Goal: Task Accomplishment & Management: Use online tool/utility

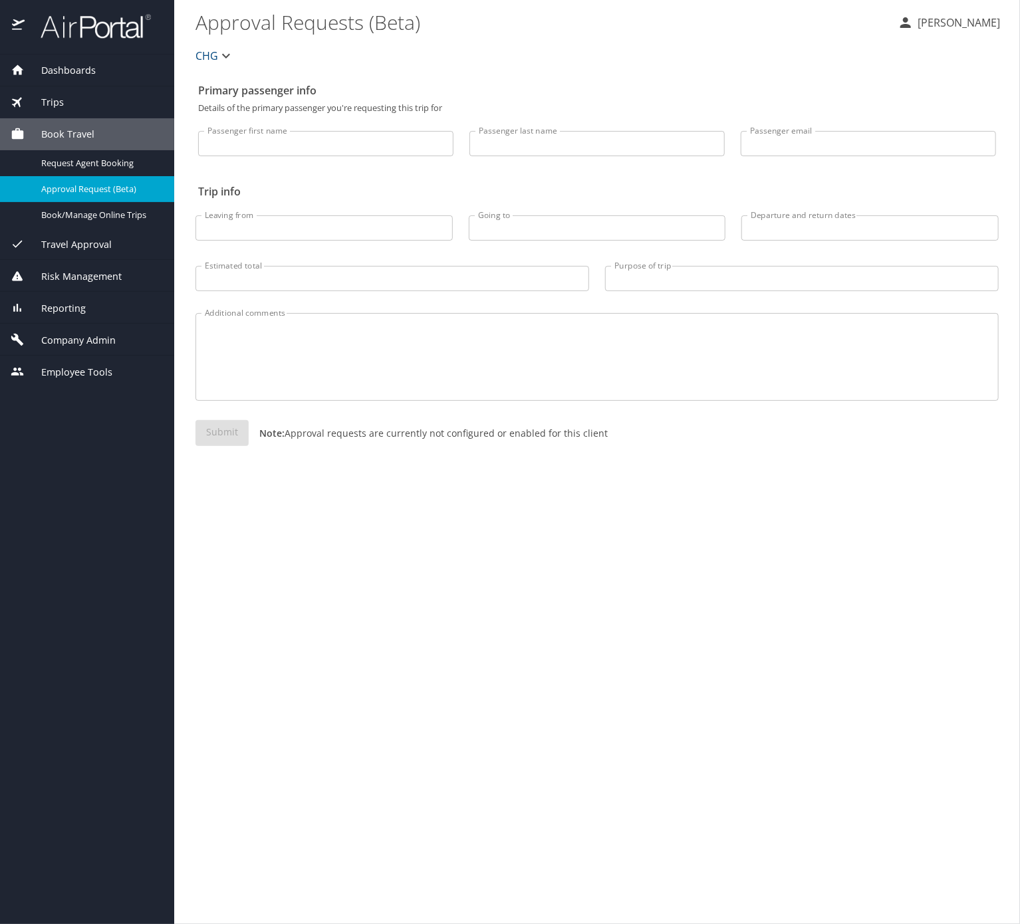
click at [64, 100] on span "Trips" at bounding box center [44, 102] width 39 height 15
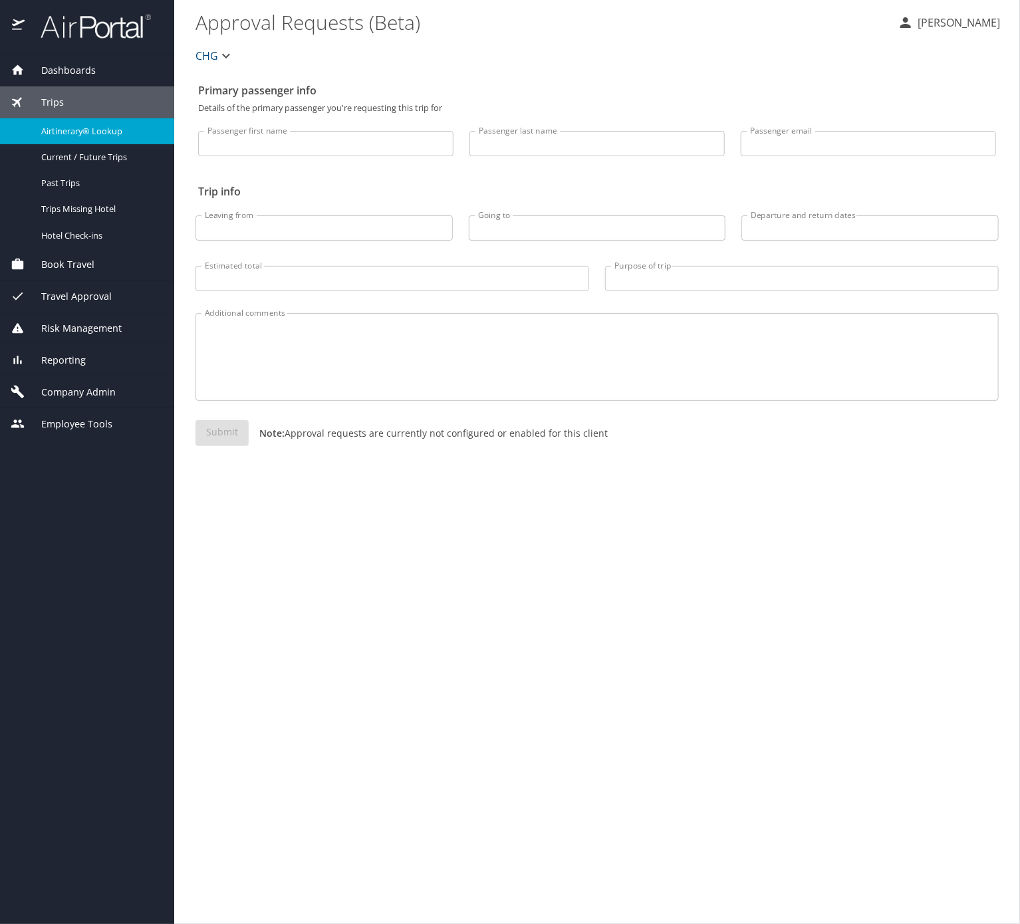
click at [85, 134] on span "Airtinerary® Lookup" at bounding box center [99, 131] width 117 height 13
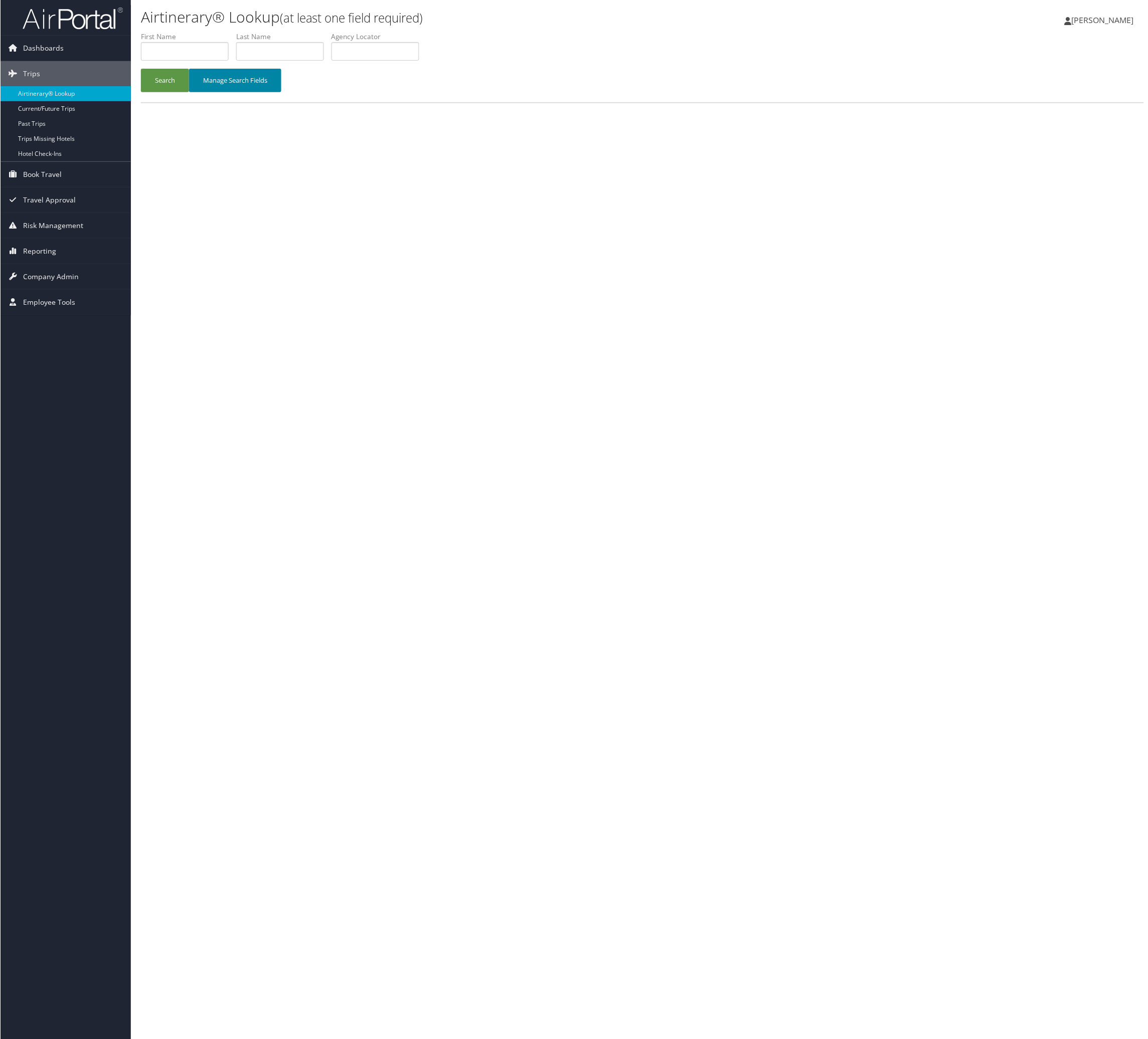
click at [281, 92] on button "Manage Search Fields" at bounding box center [235, 80] width 92 height 23
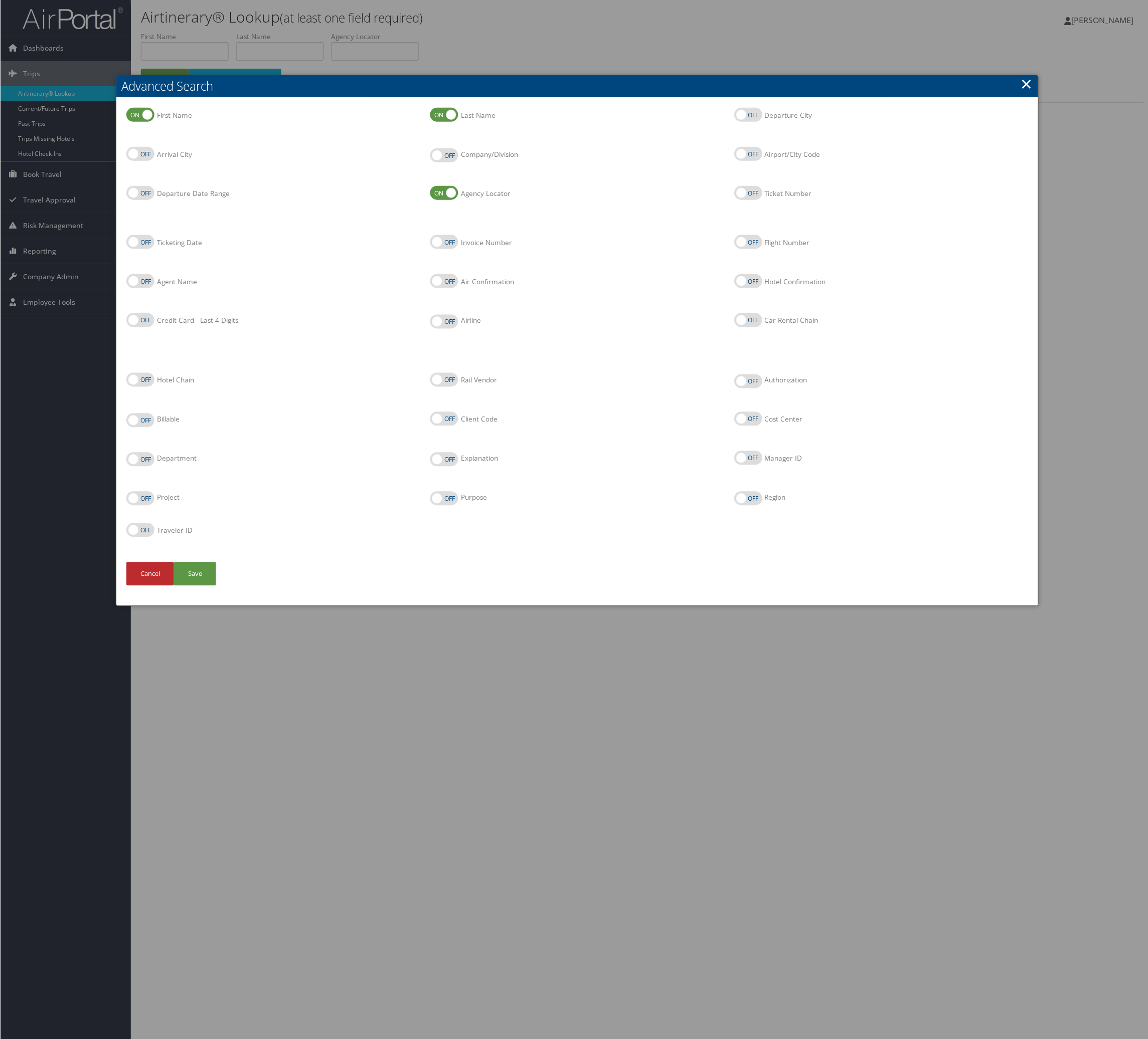
click at [754, 327] on label "Car Rental Chain" at bounding box center [747, 320] width 28 height 14
click at [746, 324] on input "Car Rental Chain" at bounding box center [742, 321] width 7 height 7
checkbox input "true"
click at [216, 586] on button "Save" at bounding box center [195, 574] width 42 height 23
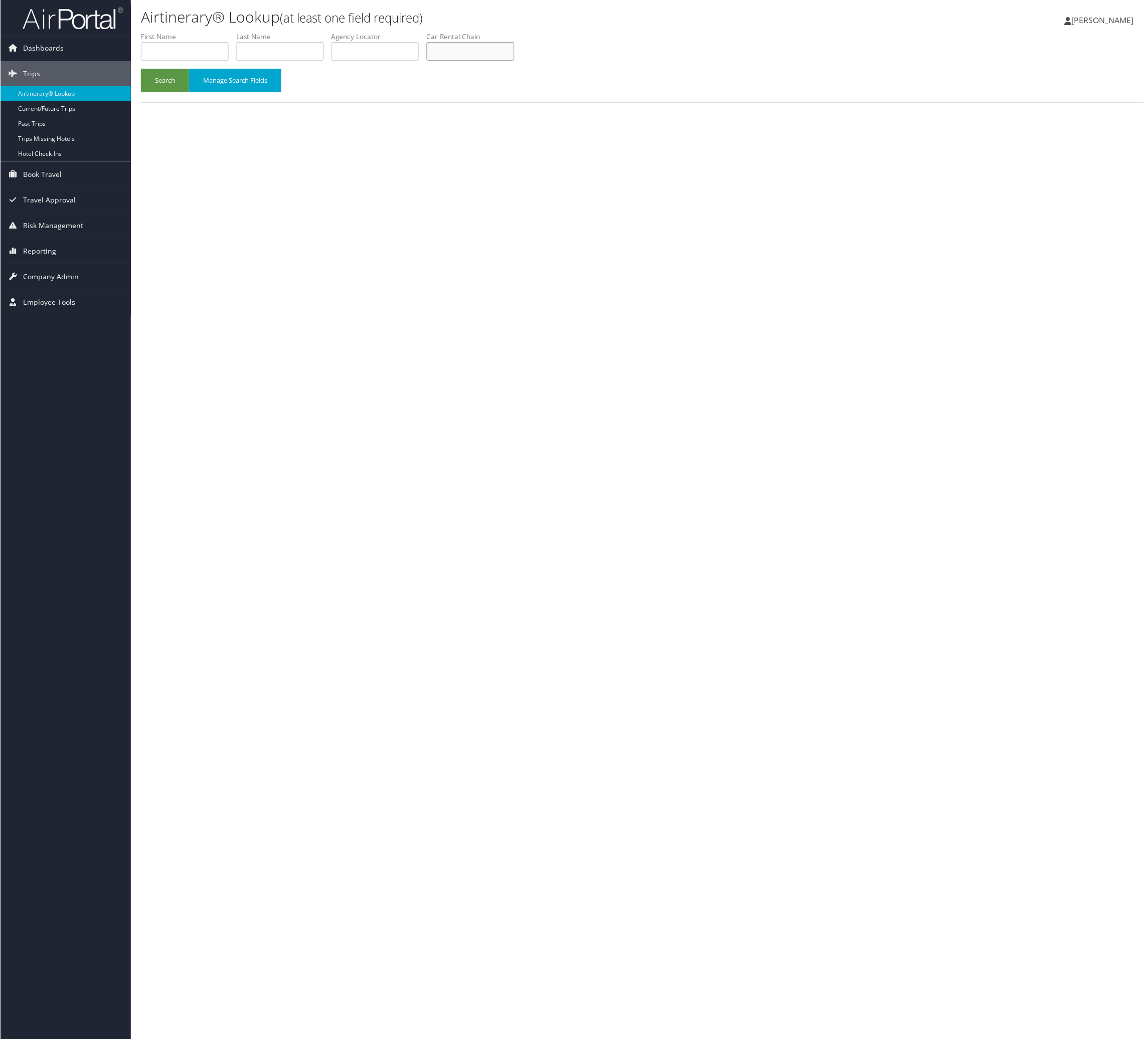
click at [514, 60] on input "text" at bounding box center [470, 51] width 87 height 19
click at [140, 69] on button "Search" at bounding box center [164, 80] width 48 height 23
type input "Thrifty Grand Island"
click at [167, 92] on button "Search" at bounding box center [164, 80] width 48 height 23
click at [281, 92] on button "Manage Search Fields" at bounding box center [235, 80] width 92 height 23
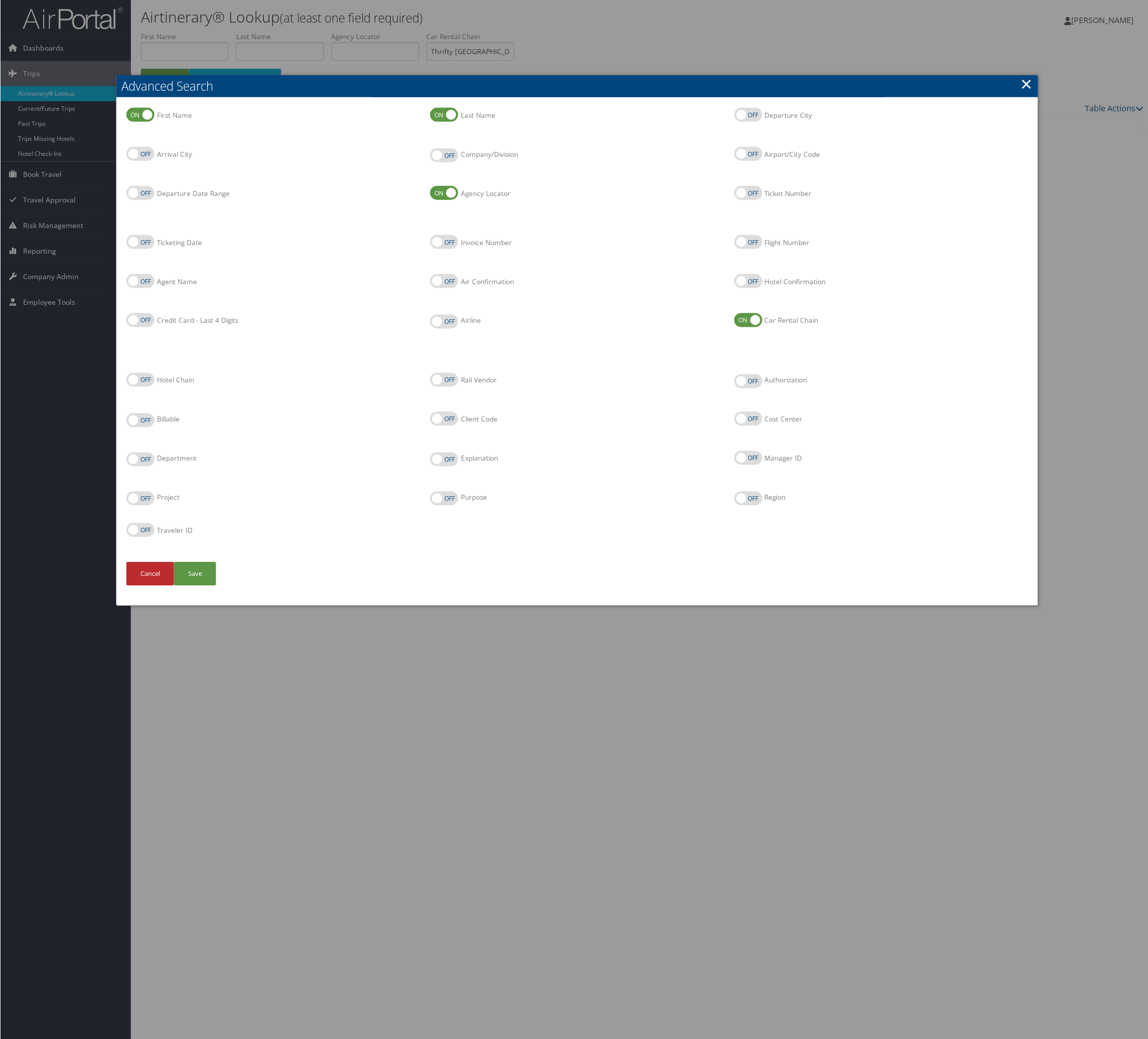
click at [1021, 84] on link "×" at bounding box center [1027, 84] width 11 height 20
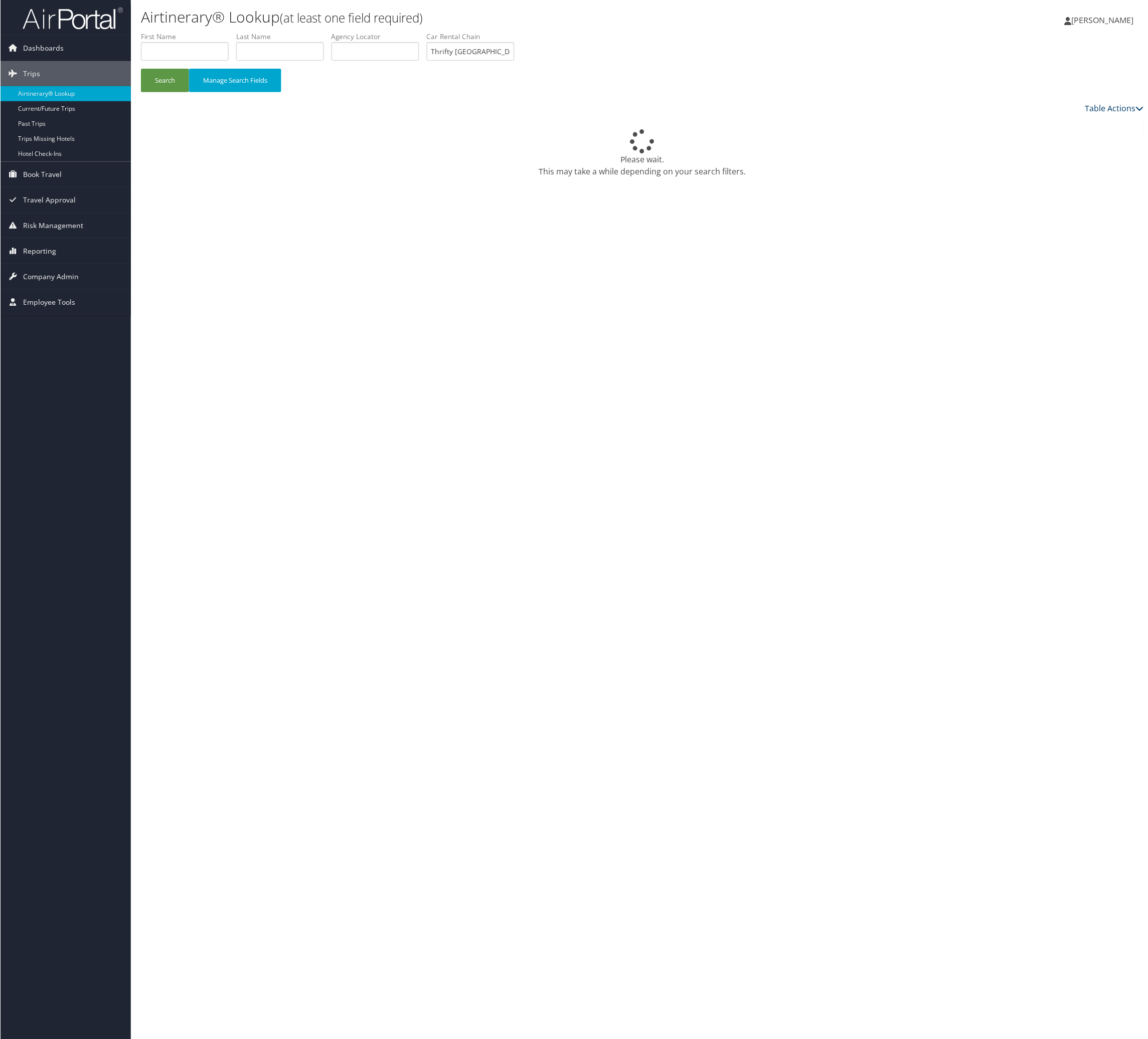
click at [1129, 115] on div "Table Actions" at bounding box center [769, 109] width 764 height 12
click at [1136, 112] on icon at bounding box center [1140, 108] width 8 height 8
click at [910, 143] on div at bounding box center [577, 523] width 1154 height 1045
click at [784, 93] on div "Search Manage Search Fields" at bounding box center [642, 66] width 1018 height 70
click at [281, 92] on button "Manage Search Fields" at bounding box center [235, 80] width 92 height 23
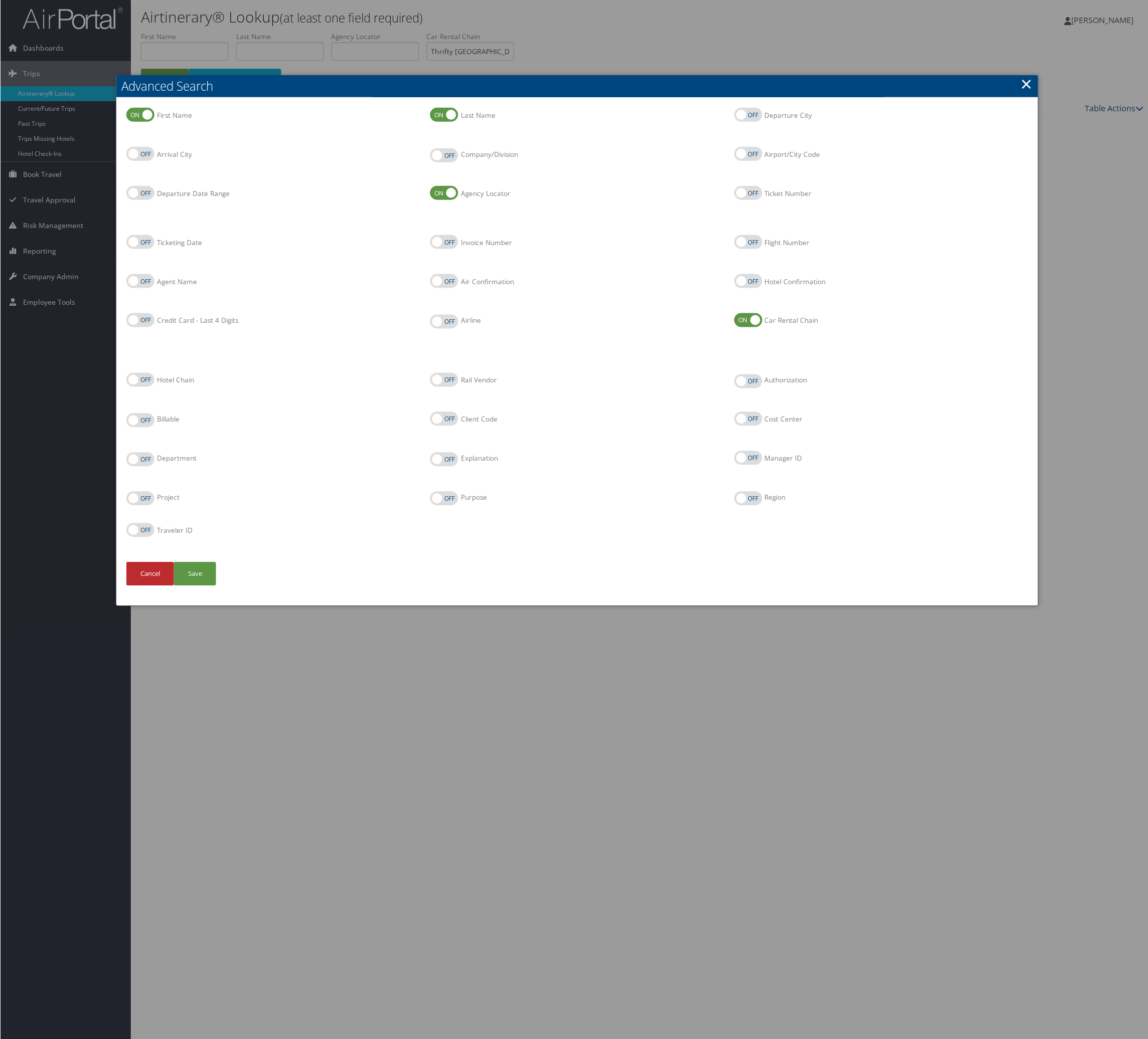
click at [154, 161] on label "Arrival City" at bounding box center [140, 154] width 28 height 14
click at [137, 158] on input "Arrival City" at bounding box center [134, 155] width 7 height 7
checkbox input "true"
click at [216, 586] on button "Save" at bounding box center [195, 574] width 42 height 23
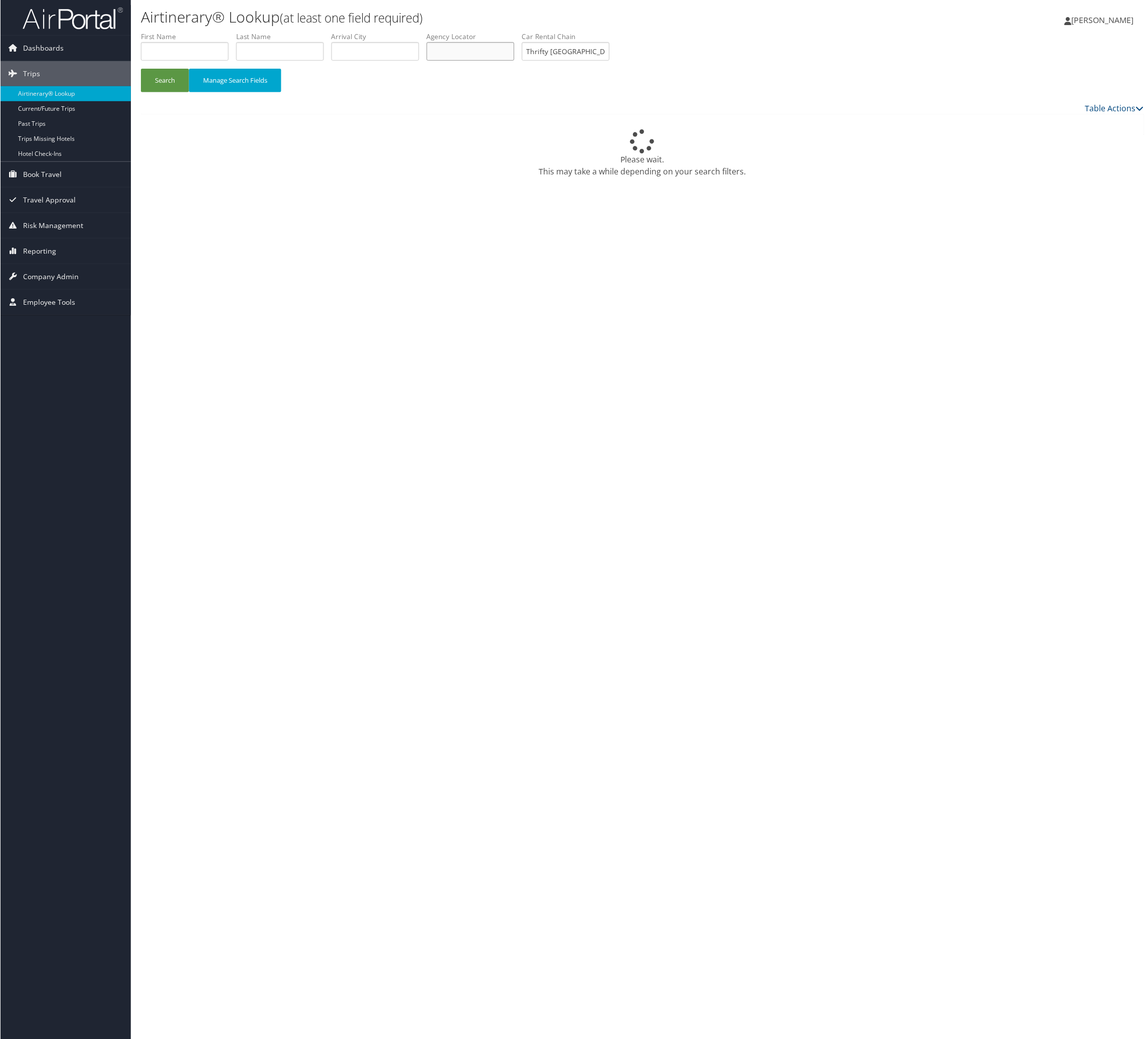
drag, startPoint x: 647, startPoint y: 72, endPoint x: 641, endPoint y: 70, distance: 6.3
click at [514, 60] on input "text" at bounding box center [470, 51] width 87 height 19
click at [419, 60] on input "text" at bounding box center [375, 51] width 87 height 19
type input "GRI"
click at [140, 69] on button "Search" at bounding box center [164, 80] width 48 height 23
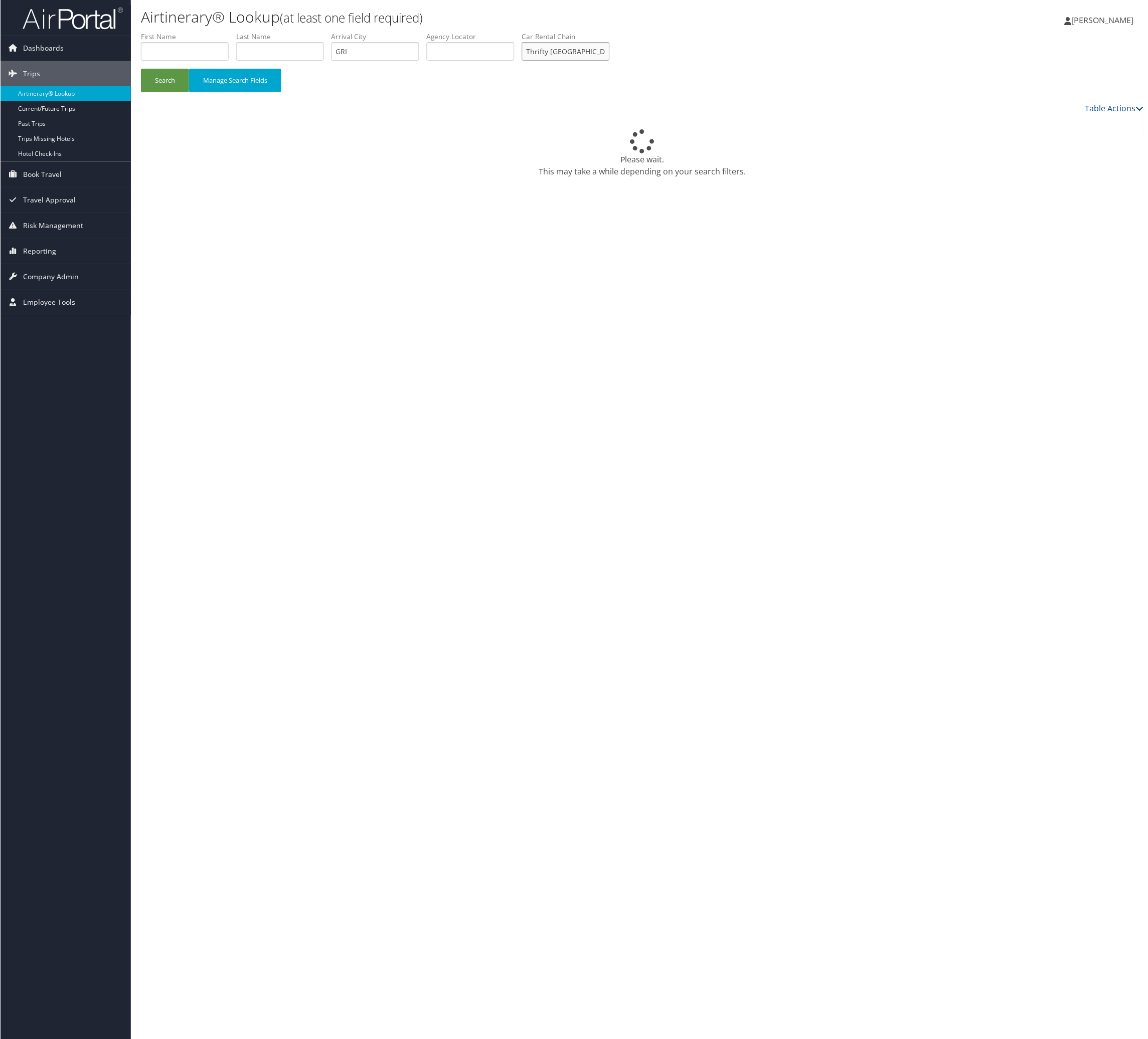
drag, startPoint x: 866, startPoint y: 66, endPoint x: 284, endPoint y: 1, distance: 585.6
click at [284, 1] on div "Airtinerary® Lookup (at least one field required) [PERSON_NAME] [PERSON_NAME] M…" at bounding box center [642, 523] width 1024 height 1045
click at [257, 92] on button "Manage Search Fields" at bounding box center [235, 80] width 92 height 23
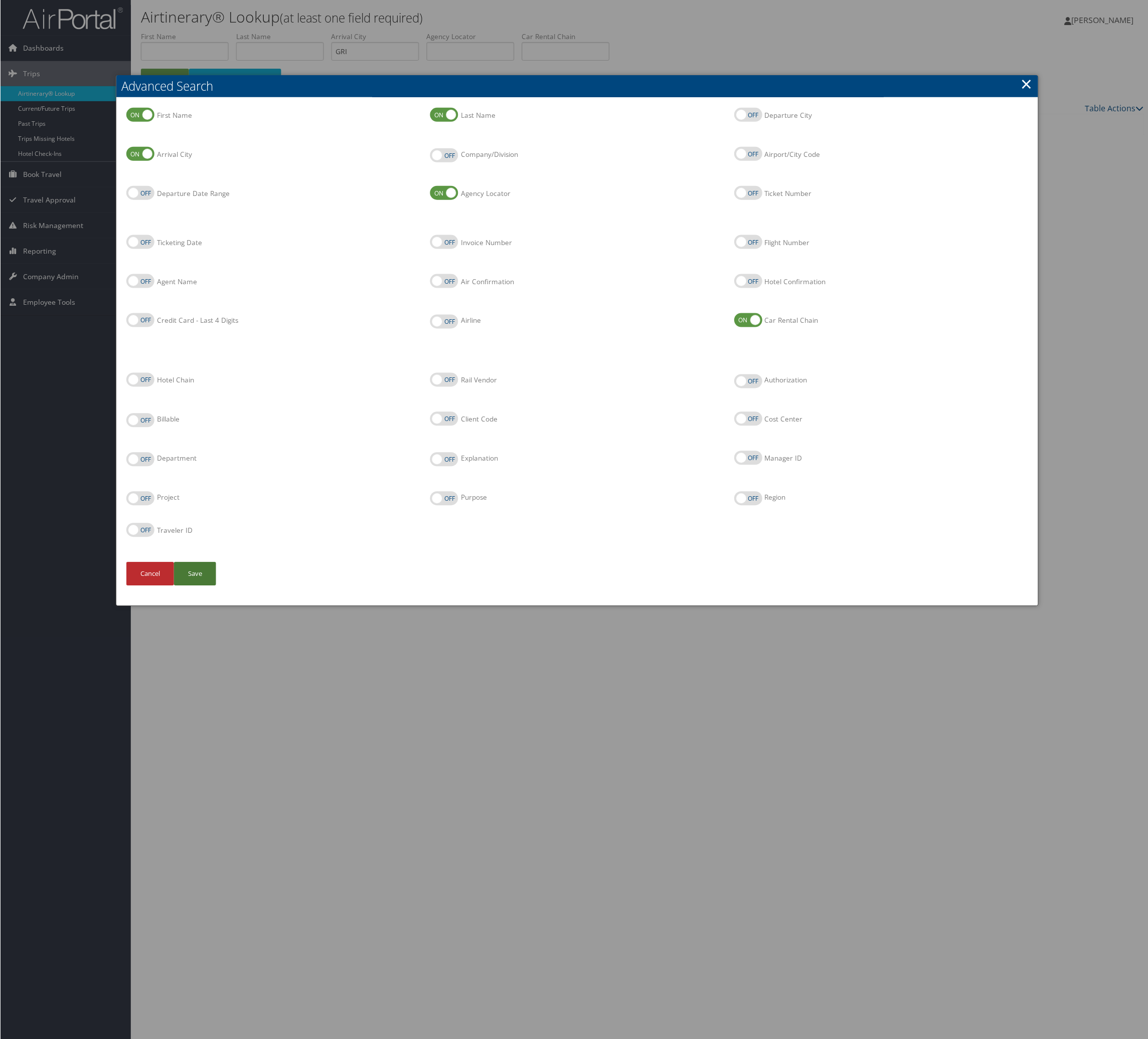
click at [213, 586] on button "Save" at bounding box center [195, 574] width 42 height 23
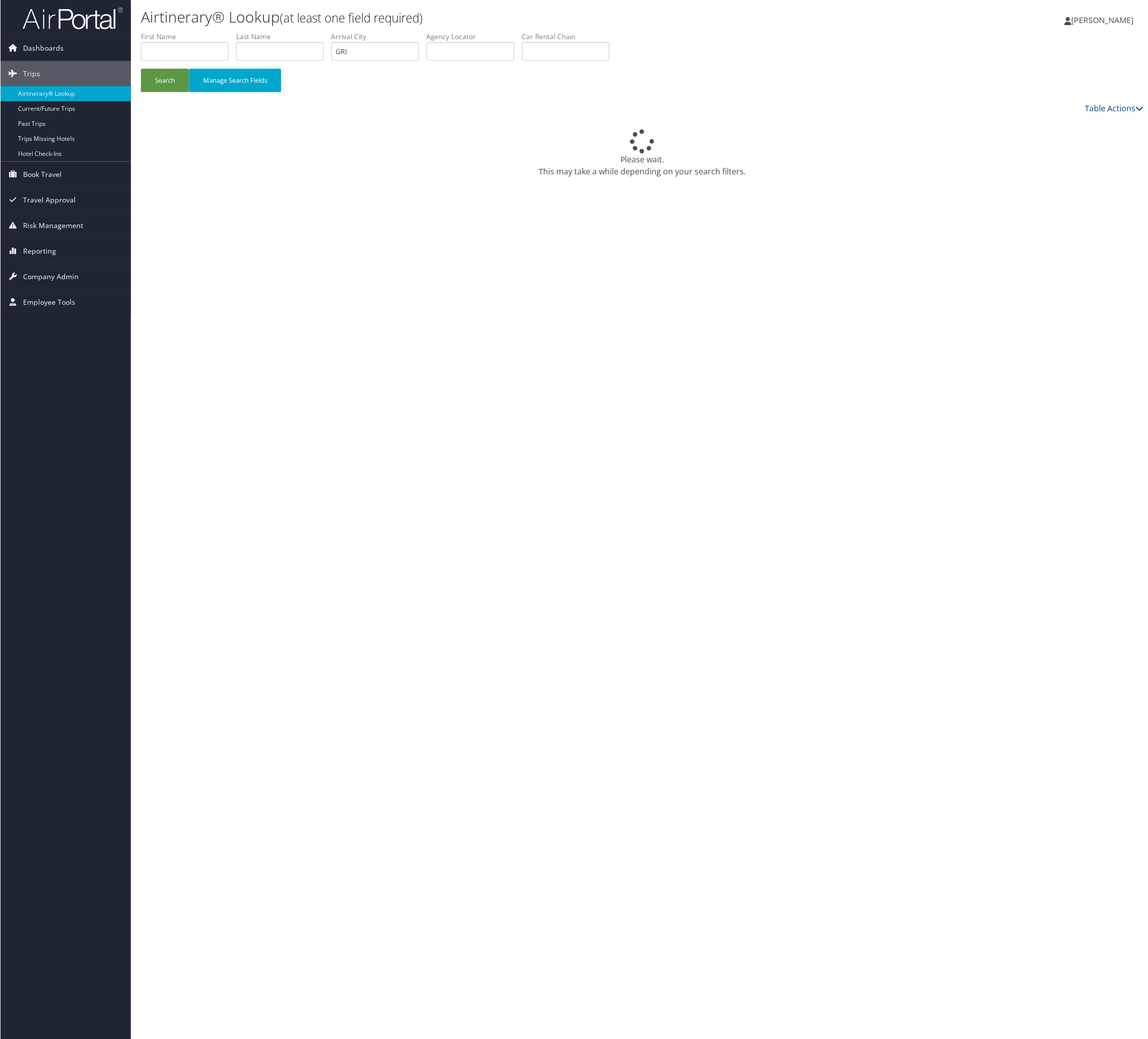
drag, startPoint x: 813, startPoint y: 19, endPoint x: 804, endPoint y: 52, distance: 34.2
click at [813, 26] on div "Nathalie Hernandez Nathalie Hernandez My Settings Travel Agency Contacts View T…" at bounding box center [962, 24] width 385 height 38
click at [617, 41] on label "Car Rental Chain" at bounding box center [569, 36] width 95 height 10
click at [609, 60] on input "text" at bounding box center [565, 51] width 87 height 19
click at [609, 60] on input "tHRIFTY" at bounding box center [565, 51] width 87 height 19
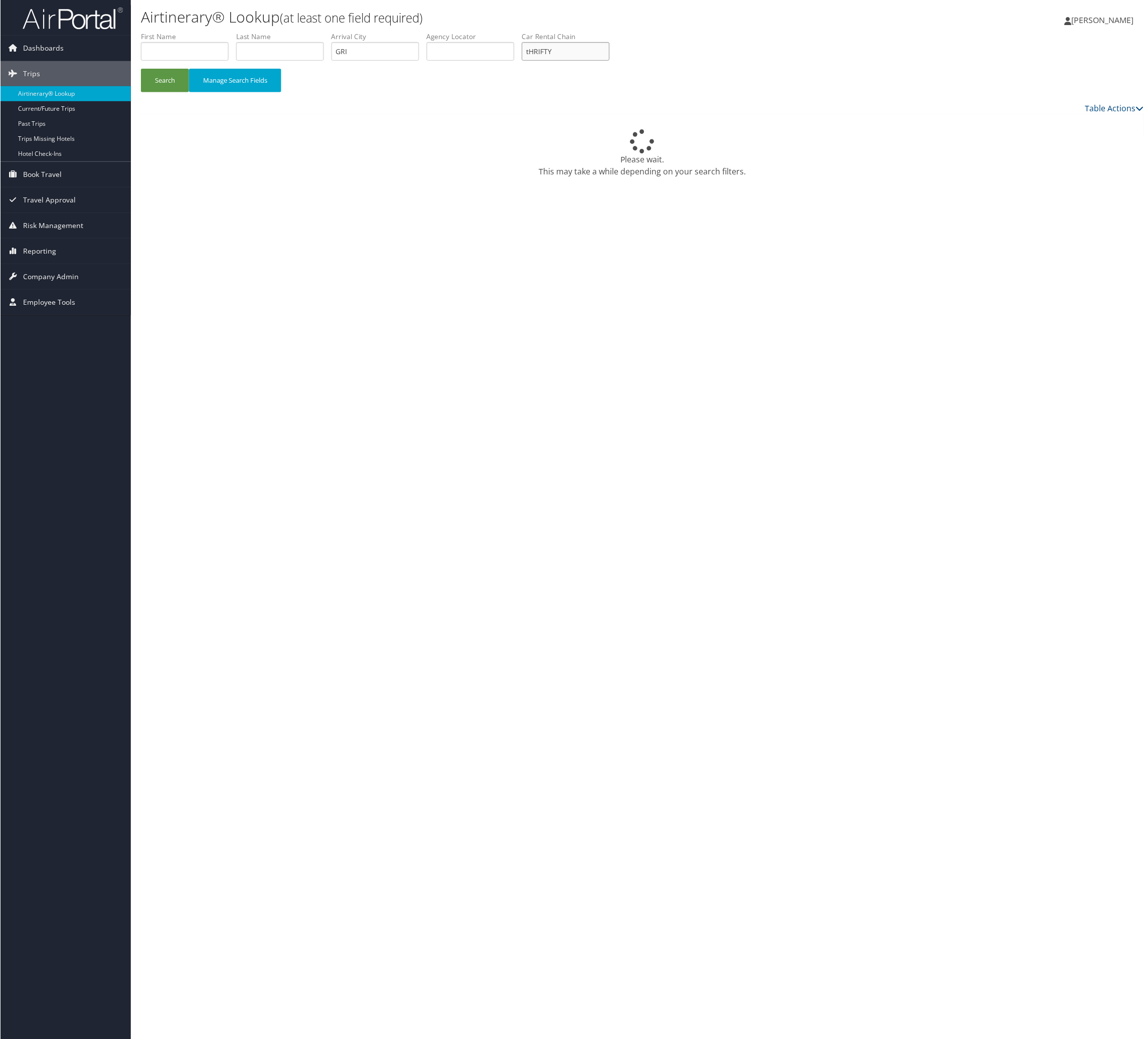
click at [609, 60] on input "tHRIFTY" at bounding box center [565, 51] width 87 height 19
type input "THRIFTY"
click at [183, 92] on button "Search" at bounding box center [164, 80] width 48 height 23
click at [264, 92] on button "Manage Search Fields" at bounding box center [235, 80] width 92 height 23
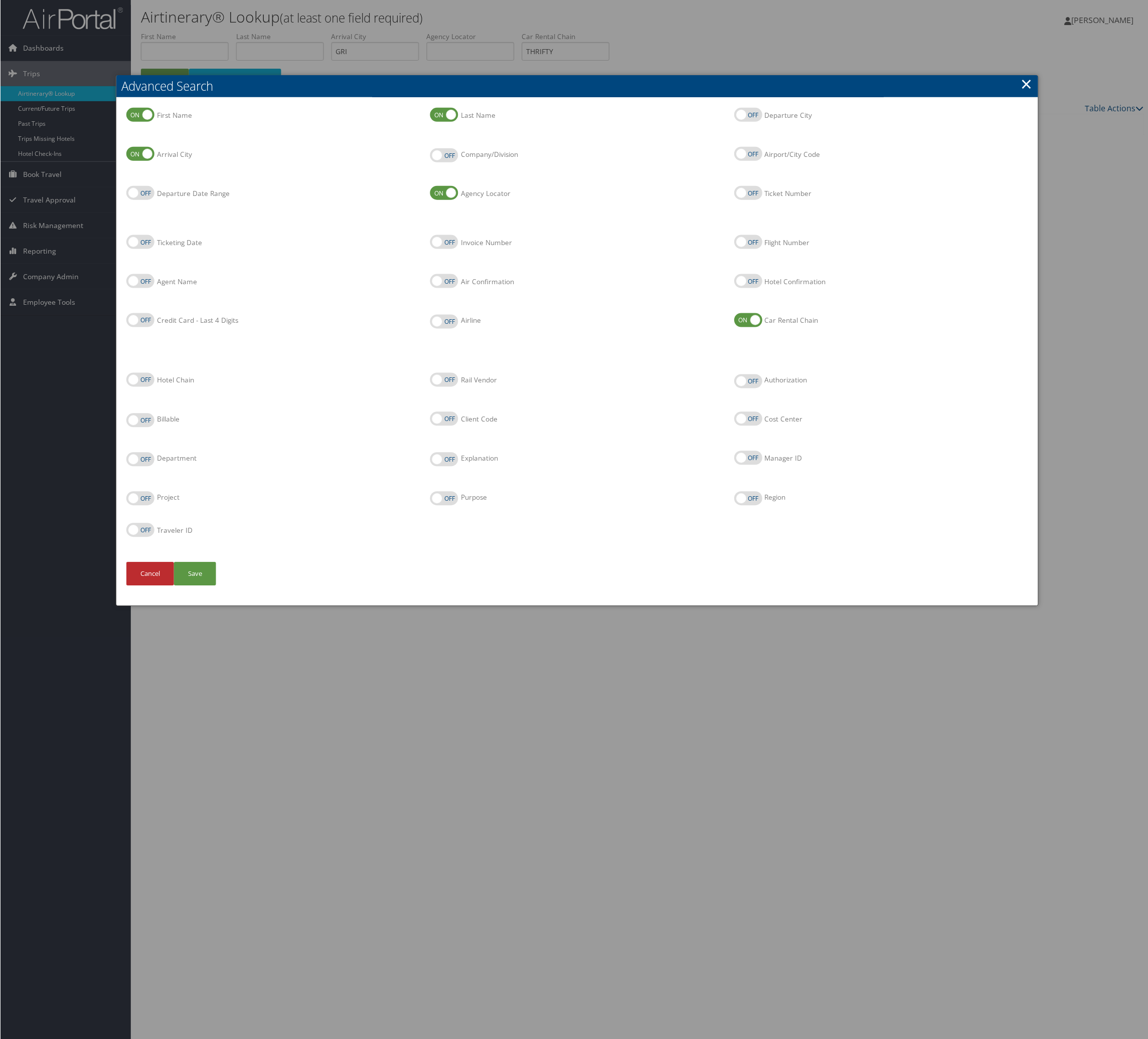
click at [229, 198] on label "Departure Date Range" at bounding box center [192, 193] width 72 height 10
click at [137, 197] on input "Departure Date Range" at bounding box center [134, 194] width 7 height 7
checkbox input "true"
click at [154, 327] on label "Credit Card - Last 4 Digits" at bounding box center [140, 320] width 28 height 14
click at [137, 324] on input "Credit Card - Last 4 Digits" at bounding box center [134, 321] width 7 height 7
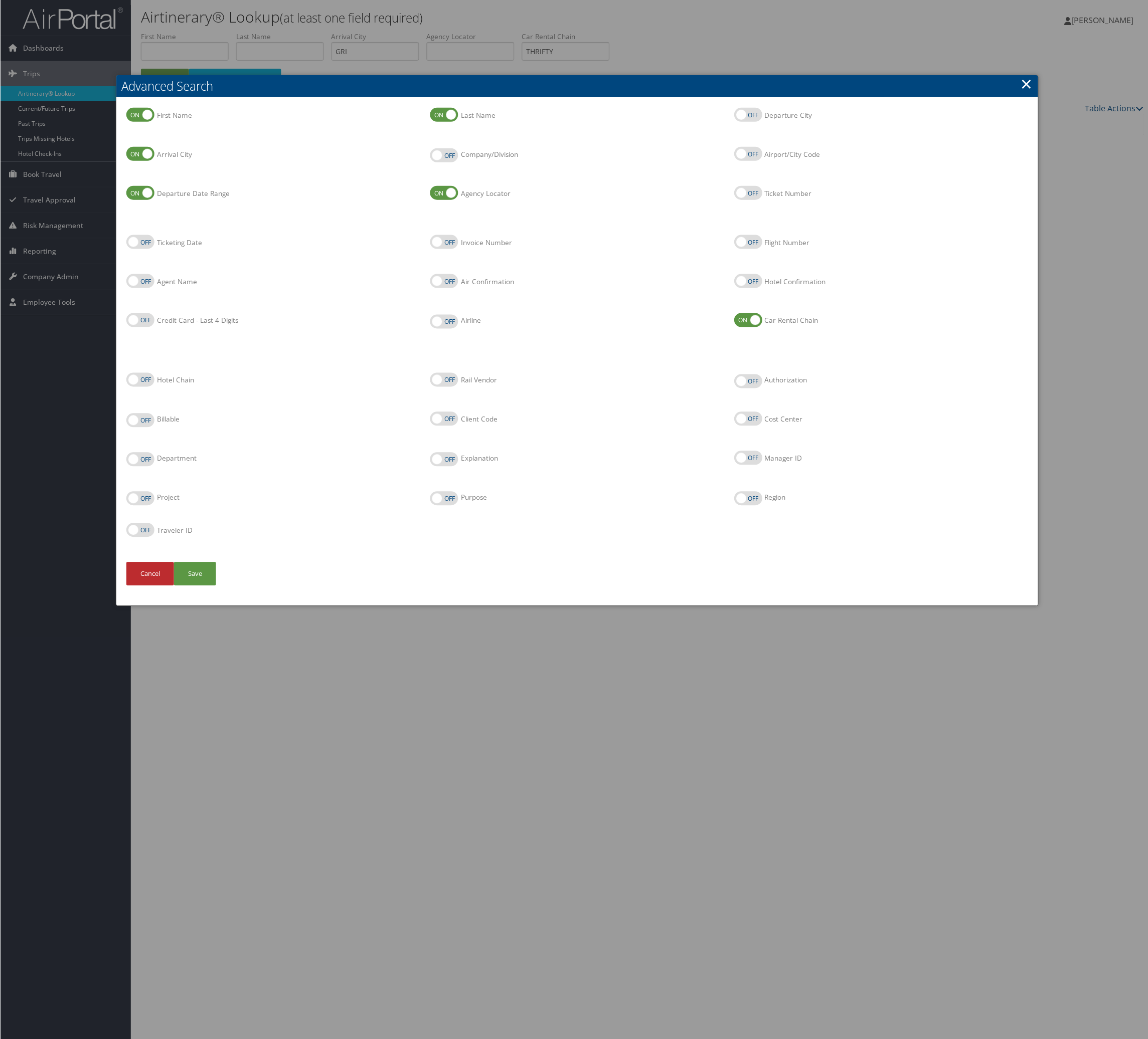
checkbox input "true"
click at [216, 586] on button "Save" at bounding box center [195, 574] width 42 height 23
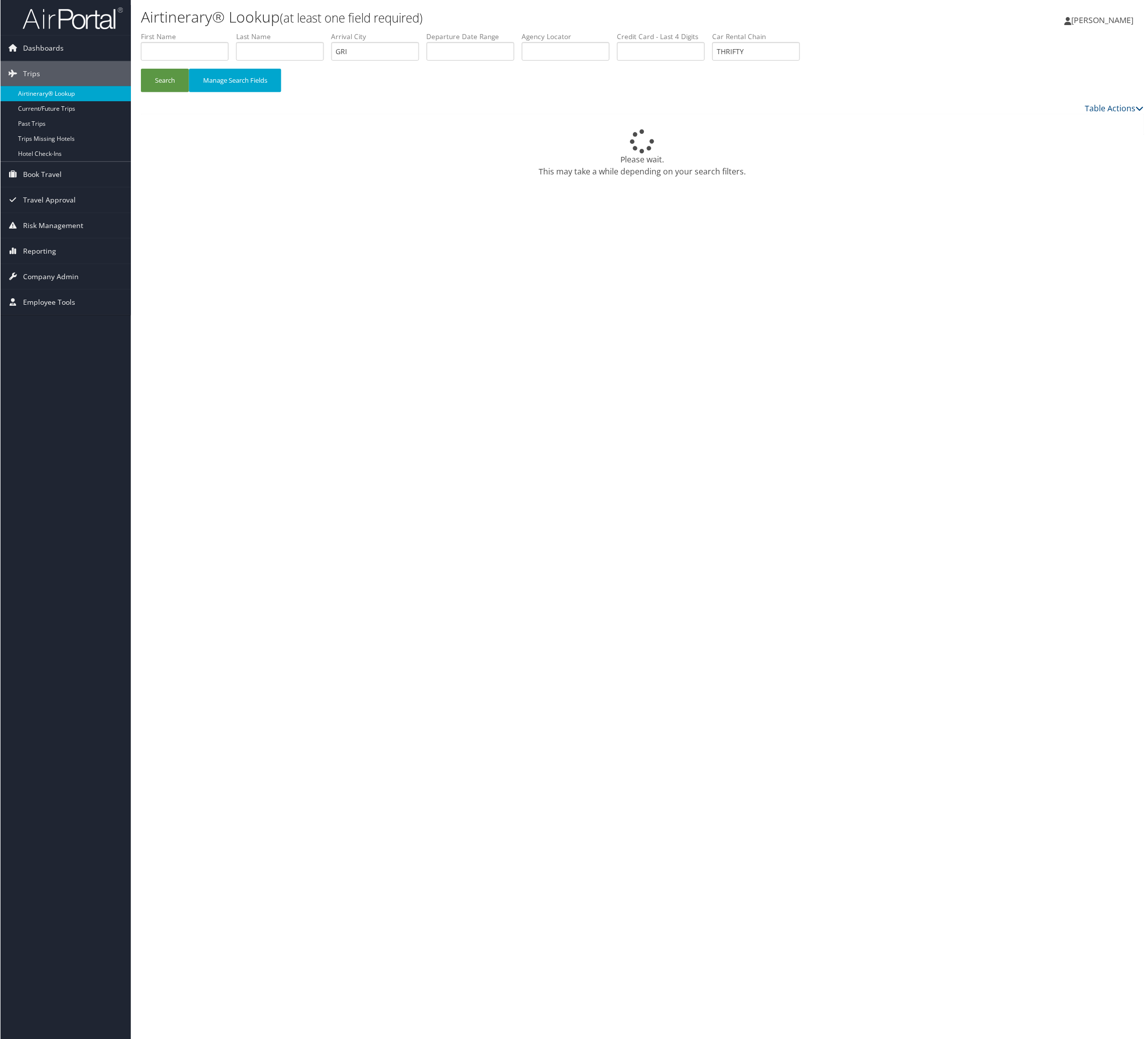
click at [73, 92] on link "Airtinerary® Lookup" at bounding box center [65, 93] width 130 height 15
click at [712, 60] on input "text" at bounding box center [756, 51] width 87 height 19
type input "THRIFTY"
click at [419, 60] on input "text" at bounding box center [375, 51] width 87 height 19
type input "GRI"
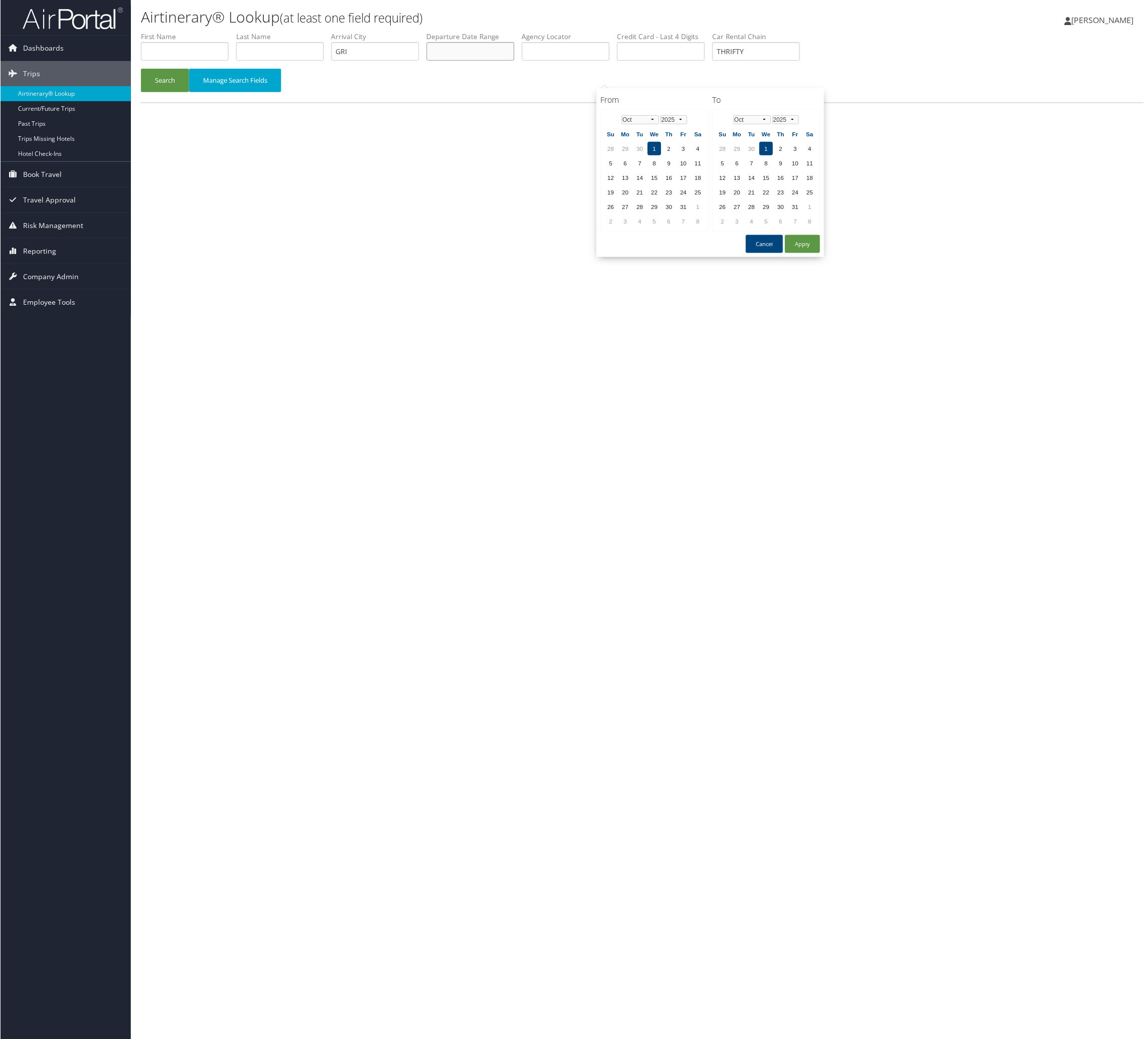
click at [514, 60] on input "text" at bounding box center [470, 51] width 87 height 19
click at [704, 127] on th at bounding box center [698, 120] width 14 height 14
click at [655, 124] on select "Jan Feb Mar Apr May Jun [DATE] Aug Sep Oct Nov Dec" at bounding box center [640, 120] width 38 height 9
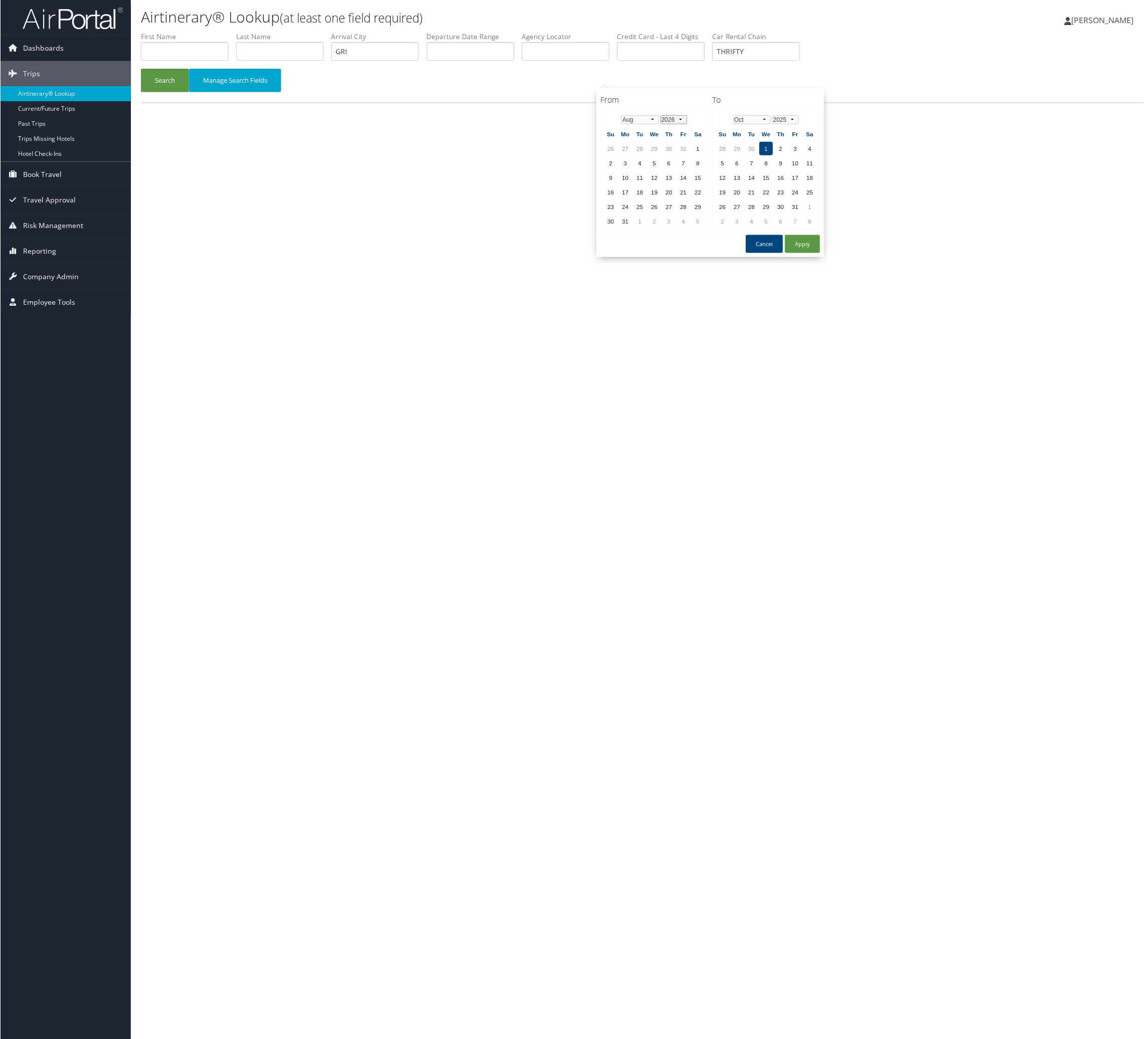
click at [687, 124] on select "1976 1977 1978 1979 1980 1981 1982 1983 1984 1985 1986 1987 1988 1989 1990 1991…" at bounding box center [674, 120] width 26 height 9
click at [690, 155] on td "1" at bounding box center [683, 149] width 14 height 14
click at [773, 155] on td "1" at bounding box center [766, 149] width 14 height 14
click at [820, 253] on button "Apply" at bounding box center [803, 244] width 35 height 18
type input "[DATE] - [DATE]"
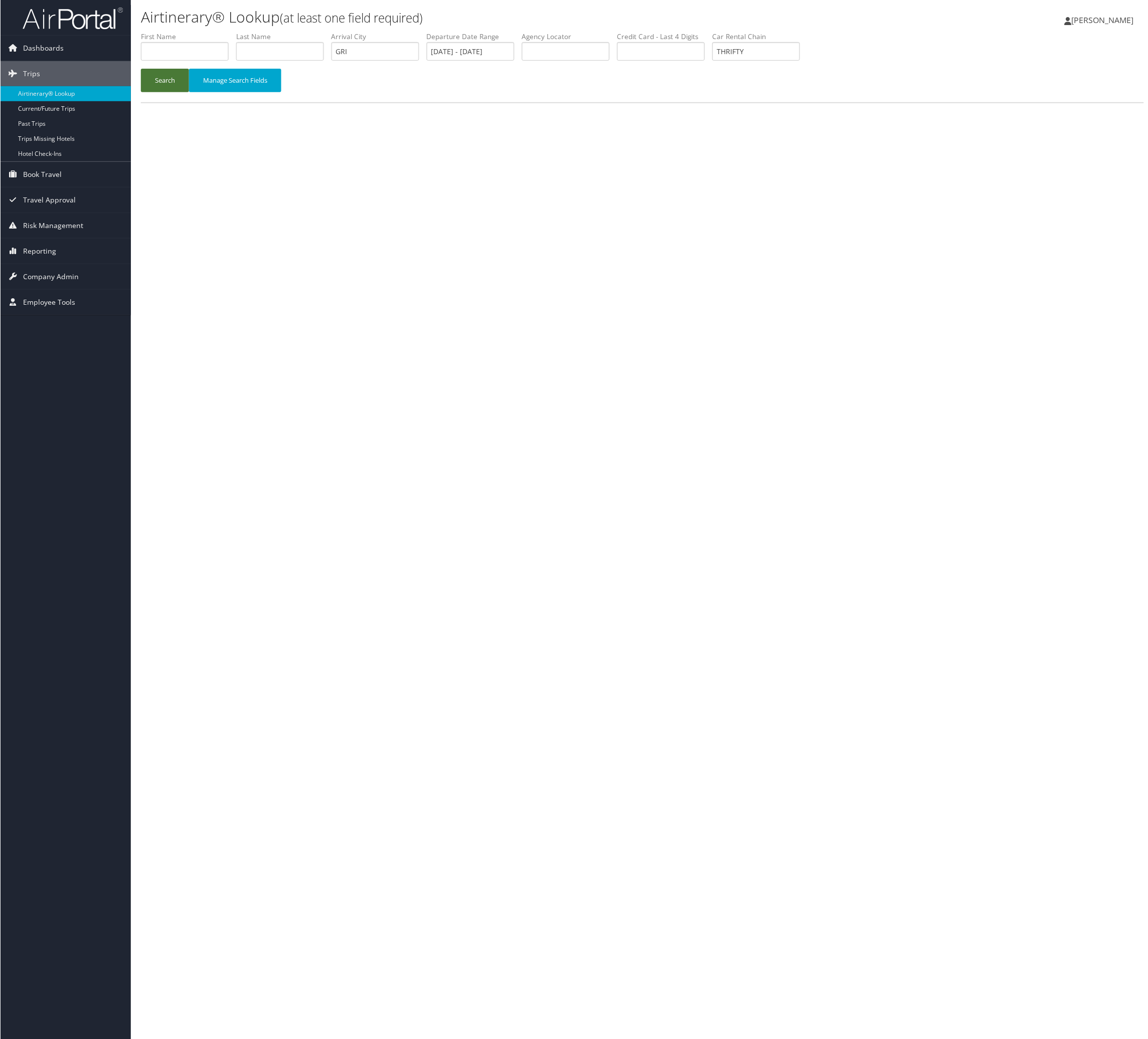
click at [158, 92] on button "Search" at bounding box center [164, 80] width 48 height 23
click at [621, 581] on div "Airtinerary® Lookup (at least one field required) [PERSON_NAME] [PERSON_NAME] M…" at bounding box center [642, 523] width 1024 height 1045
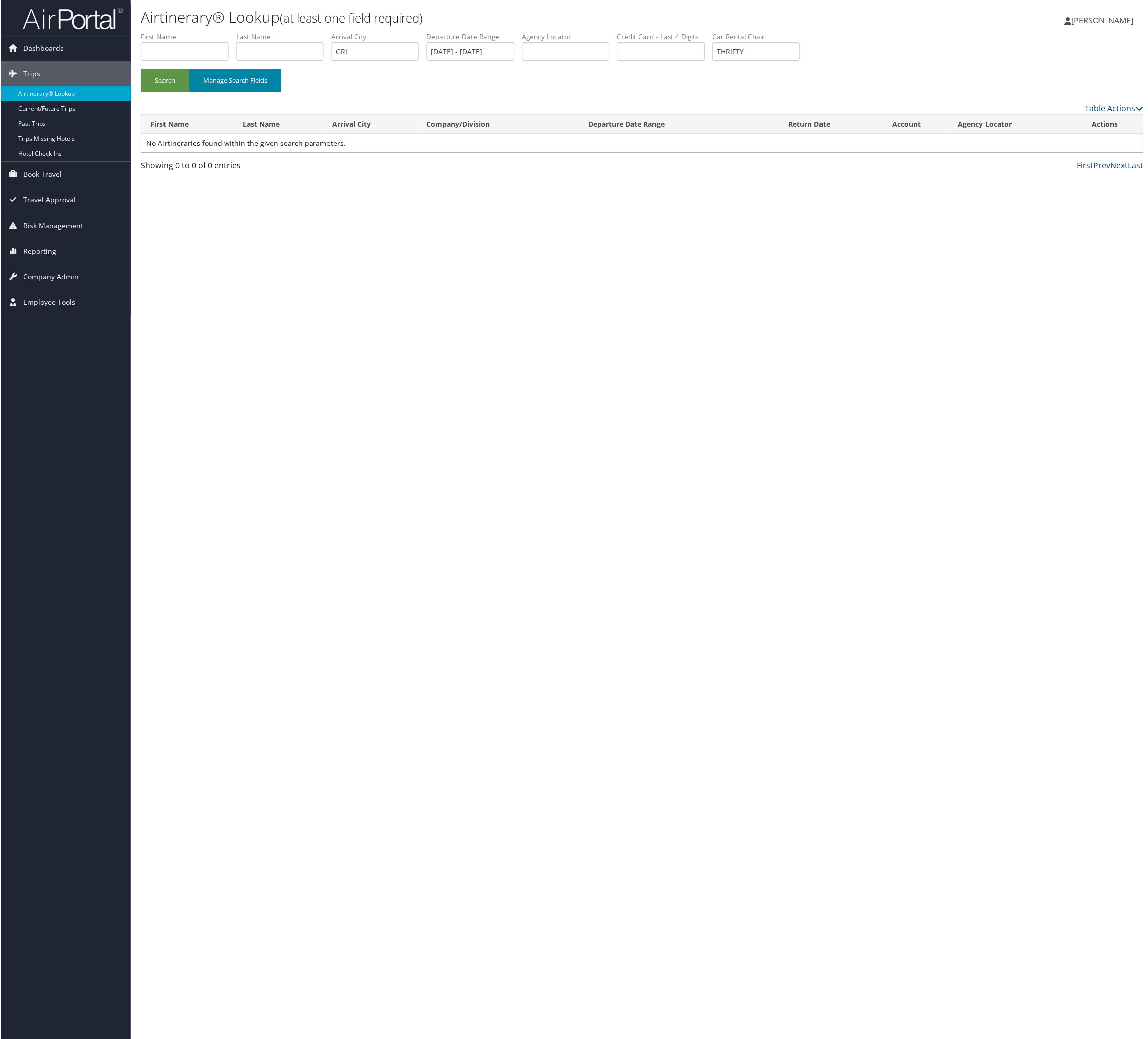
click at [281, 92] on button "Manage Search Fields" at bounding box center [235, 80] width 92 height 23
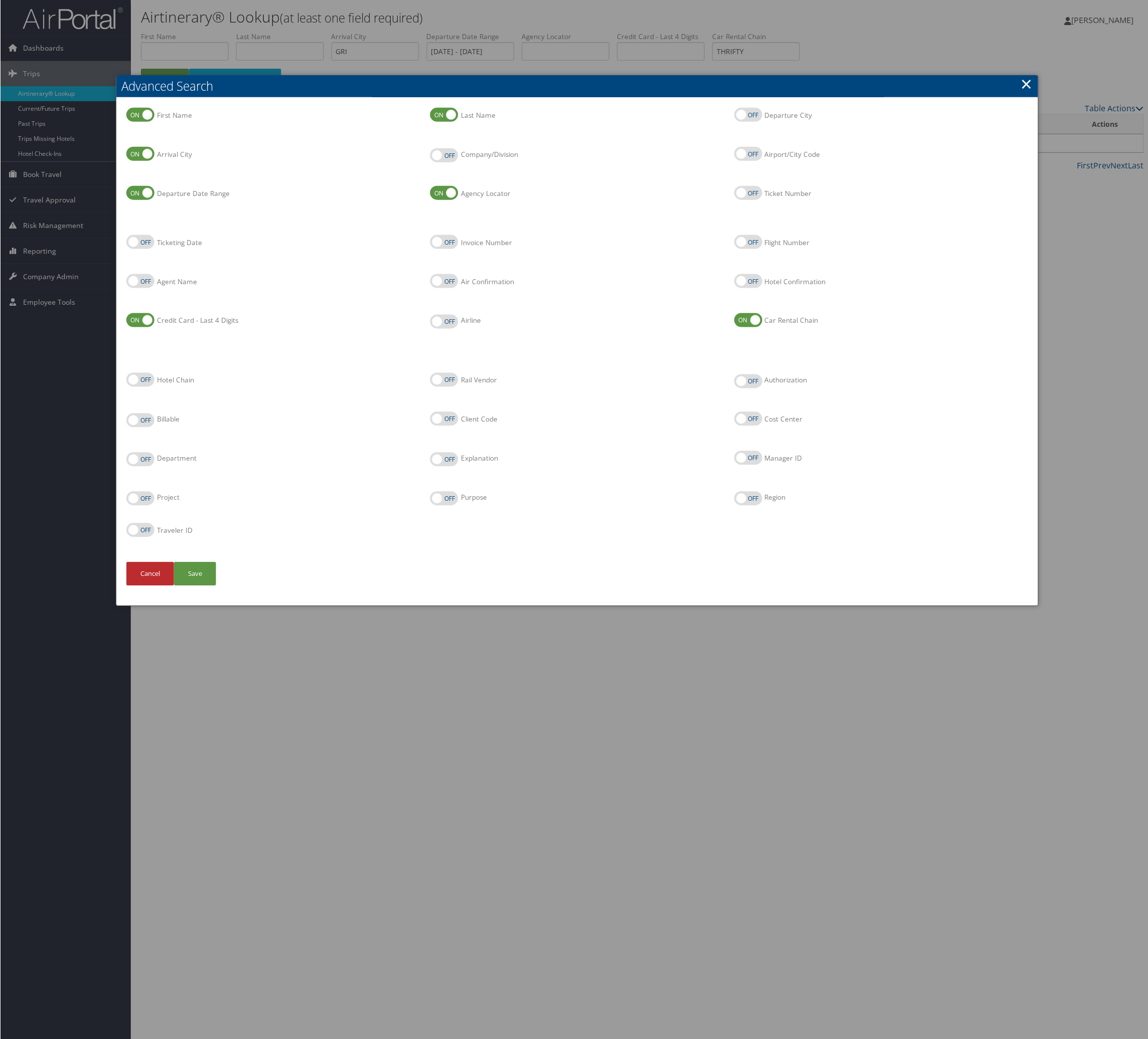
click at [229, 198] on label "Departure Date Range" at bounding box center [192, 193] width 72 height 10
click at [137, 197] on input "Departure Date Range" at bounding box center [134, 194] width 7 height 7
checkbox input "false"
drag, startPoint x: 221, startPoint y: 182, endPoint x: 226, endPoint y: 183, distance: 5.1
click at [192, 159] on label "Arrival City" at bounding box center [173, 154] width 35 height 10
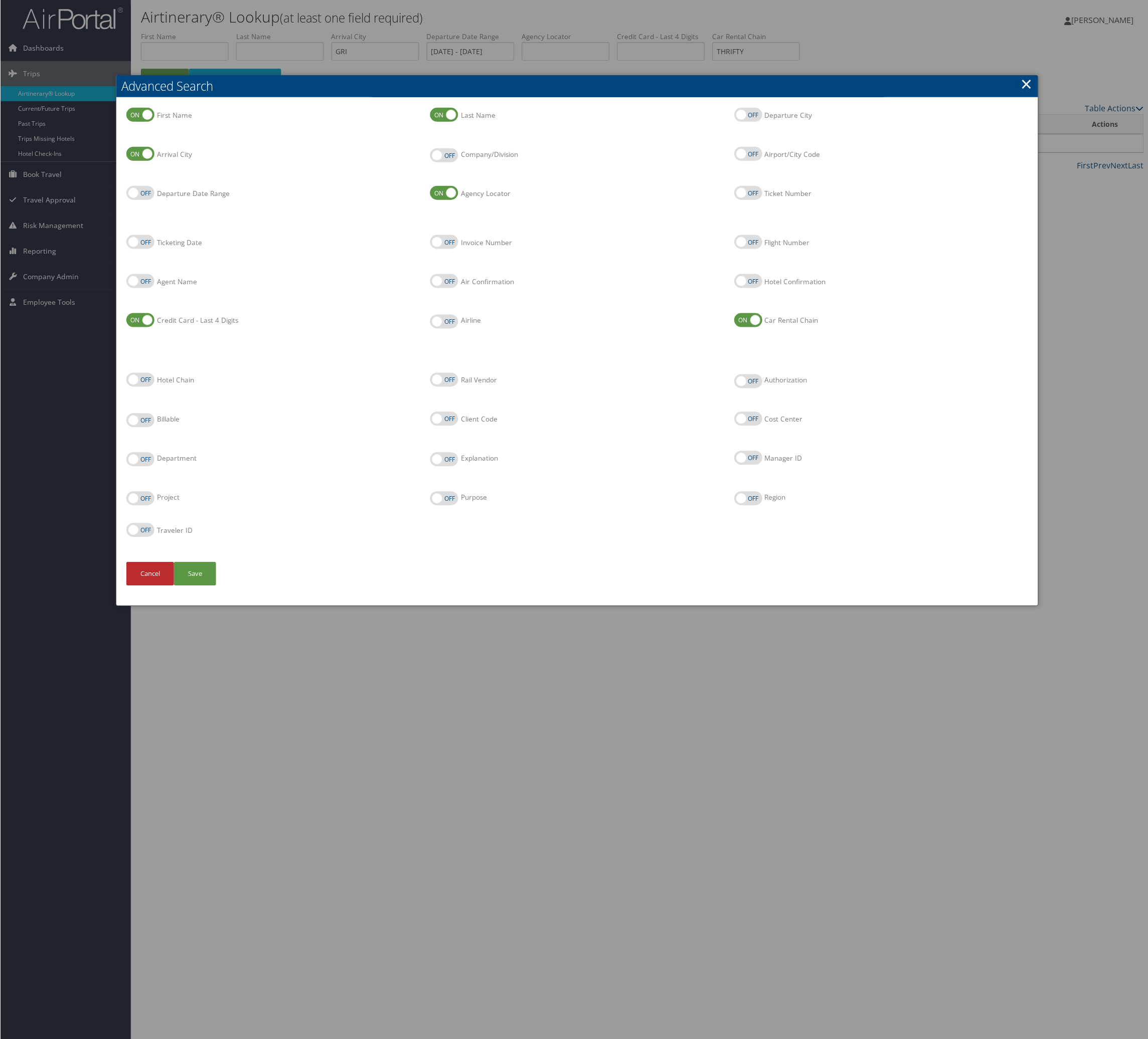
click at [137, 158] on input "Arrival City" at bounding box center [134, 155] width 7 height 7
checkbox input "false"
click at [239, 373] on li "Credit Card - Last 4 Digits Credit Card - Last 4 Digits" at bounding box center [272, 343] width 304 height 60
click at [750, 327] on label "Car Rental Chain" at bounding box center [747, 320] width 28 height 14
click at [746, 324] on input "Car Rental Chain" at bounding box center [742, 321] width 7 height 7
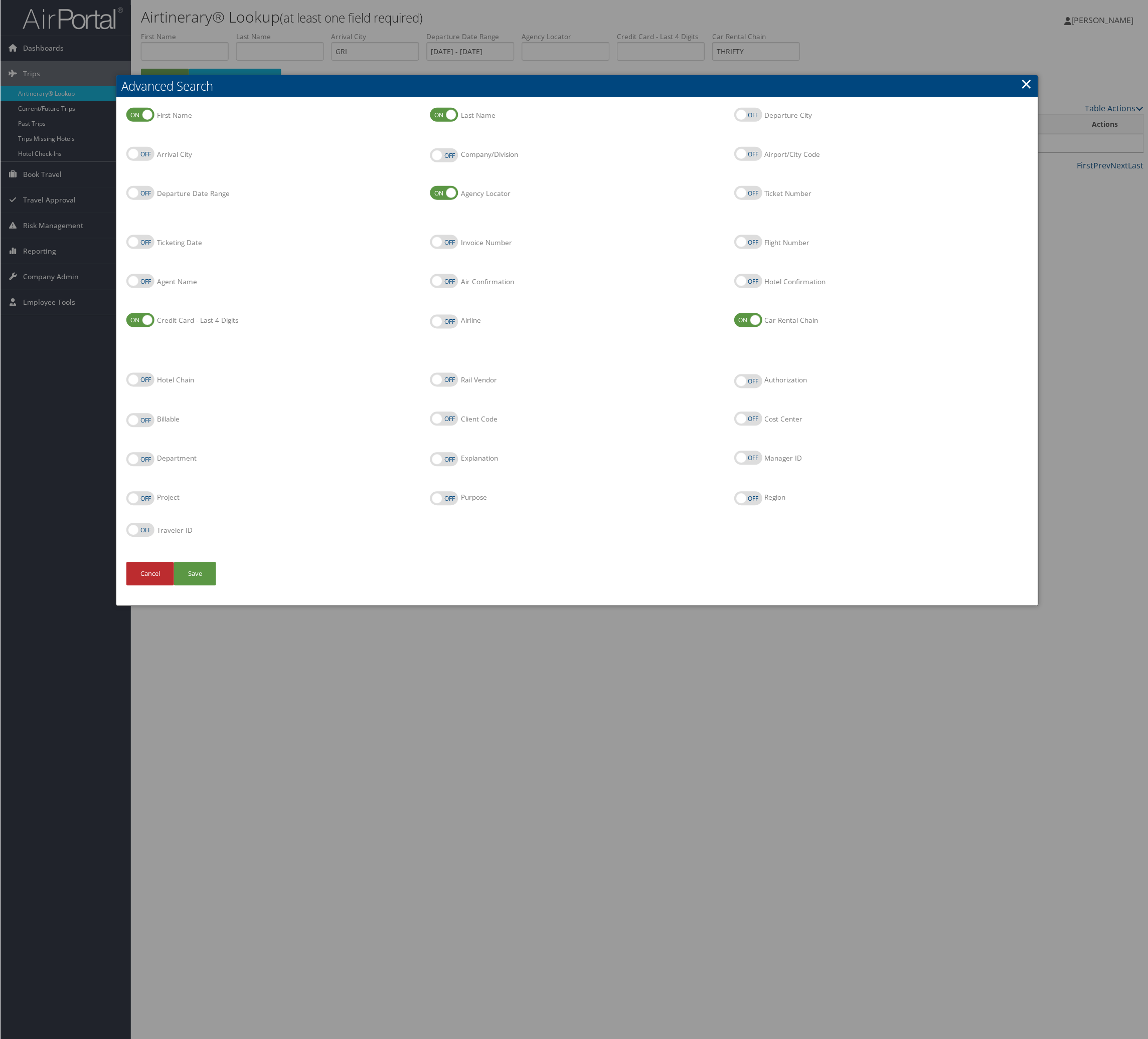
checkbox input "false"
drag, startPoint x: 206, startPoint y: 418, endPoint x: 206, endPoint y: 425, distance: 7.0
click at [206, 314] on li "Agent Name Agent Name" at bounding box center [272, 294] width 304 height 39
click at [207, 326] on label "Credit Card - Last 4 Digits" at bounding box center [197, 320] width 81 height 10
click at [137, 324] on input "Credit Card - Last 4 Digits" at bounding box center [134, 321] width 7 height 7
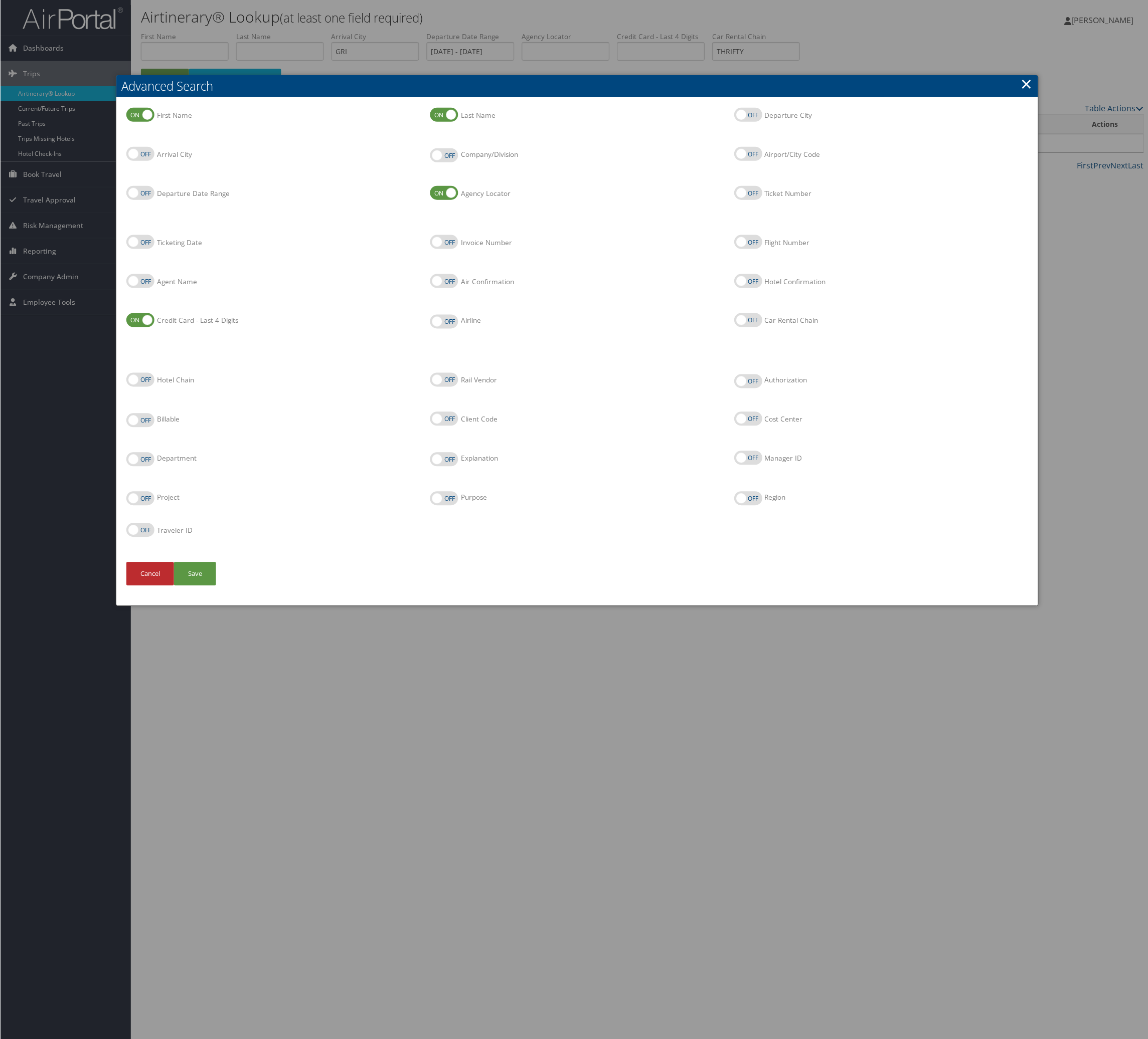
checkbox input "false"
click at [216, 586] on button "Save" at bounding box center [195, 574] width 42 height 23
